Goal: Check status

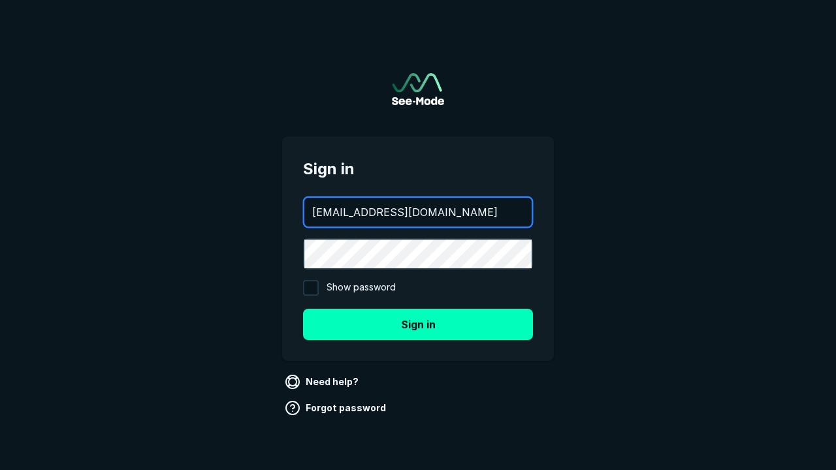
type input "[EMAIL_ADDRESS][DOMAIN_NAME]"
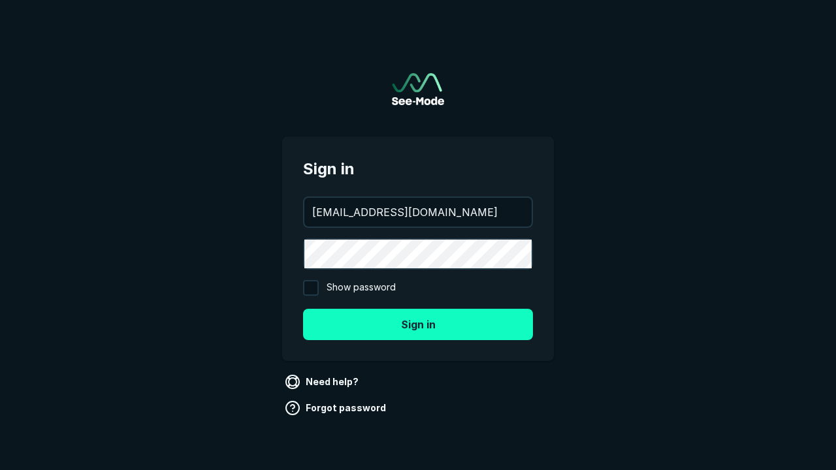
click at [418, 324] on button "Sign in" at bounding box center [418, 324] width 230 height 31
